Goal: Task Accomplishment & Management: Use online tool/utility

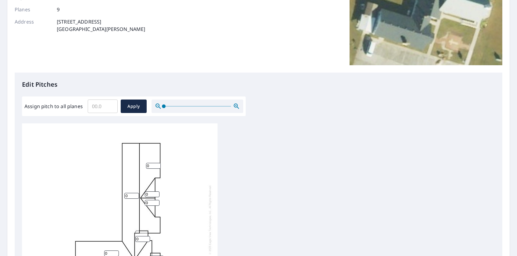
scroll to position [6, 0]
drag, startPoint x: 109, startPoint y: 110, endPoint x: 98, endPoint y: 108, distance: 11.2
click at [98, 108] on input "Assign pitch to all planes" at bounding box center [103, 106] width 30 height 17
click at [98, 107] on input "Assign pitch to all planes" at bounding box center [103, 106] width 30 height 17
type input "0.1"
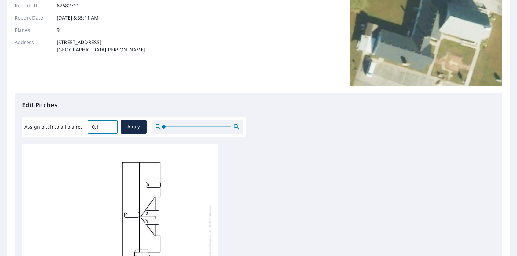
scroll to position [61, 0]
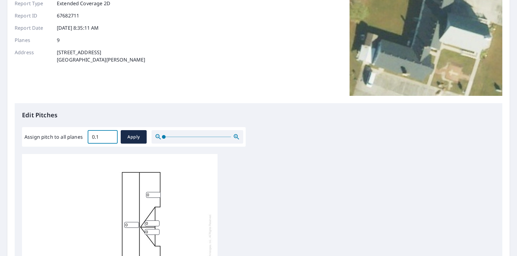
drag, startPoint x: 101, startPoint y: 106, endPoint x: 80, endPoint y: 108, distance: 20.6
click at [81, 107] on div "Edit Pitches Assign pitch to all planes 0.1 ​ Apply 0 0 0 0 0 0 0 0 0" at bounding box center [259, 228] width 488 height 250
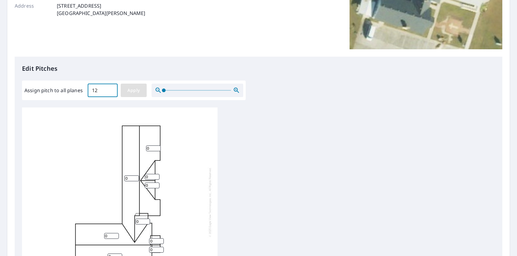
scroll to position [122, 0]
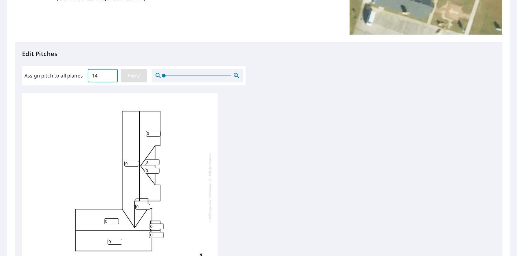
type input "14"
click at [127, 75] on span "Apply" at bounding box center [134, 76] width 16 height 8
type input "14"
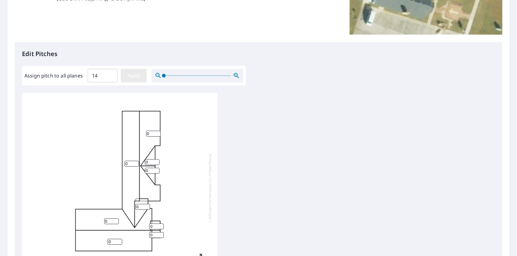
type input "14"
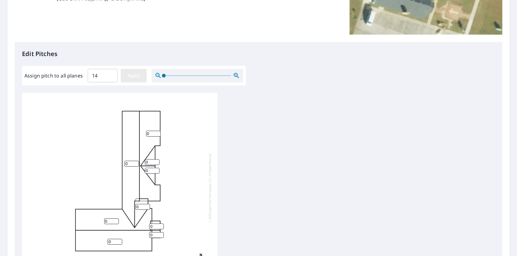
type input "14"
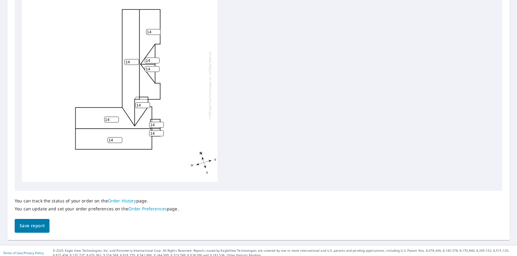
scroll to position [228, 0]
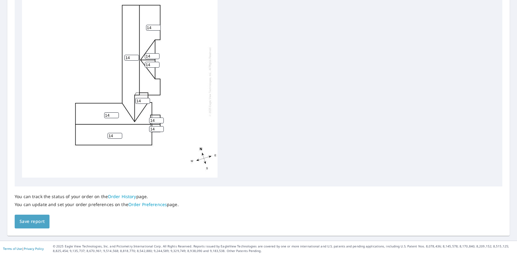
click at [31, 222] on span "Save report" at bounding box center [32, 221] width 25 height 8
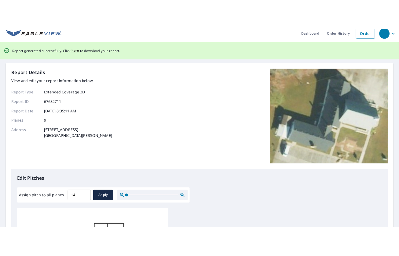
scroll to position [0, 0]
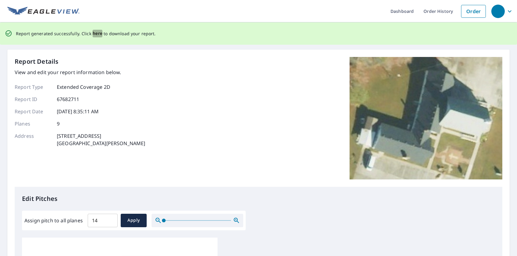
click at [95, 34] on span "here" at bounding box center [98, 34] width 10 height 8
